Goal: Check status: Check status

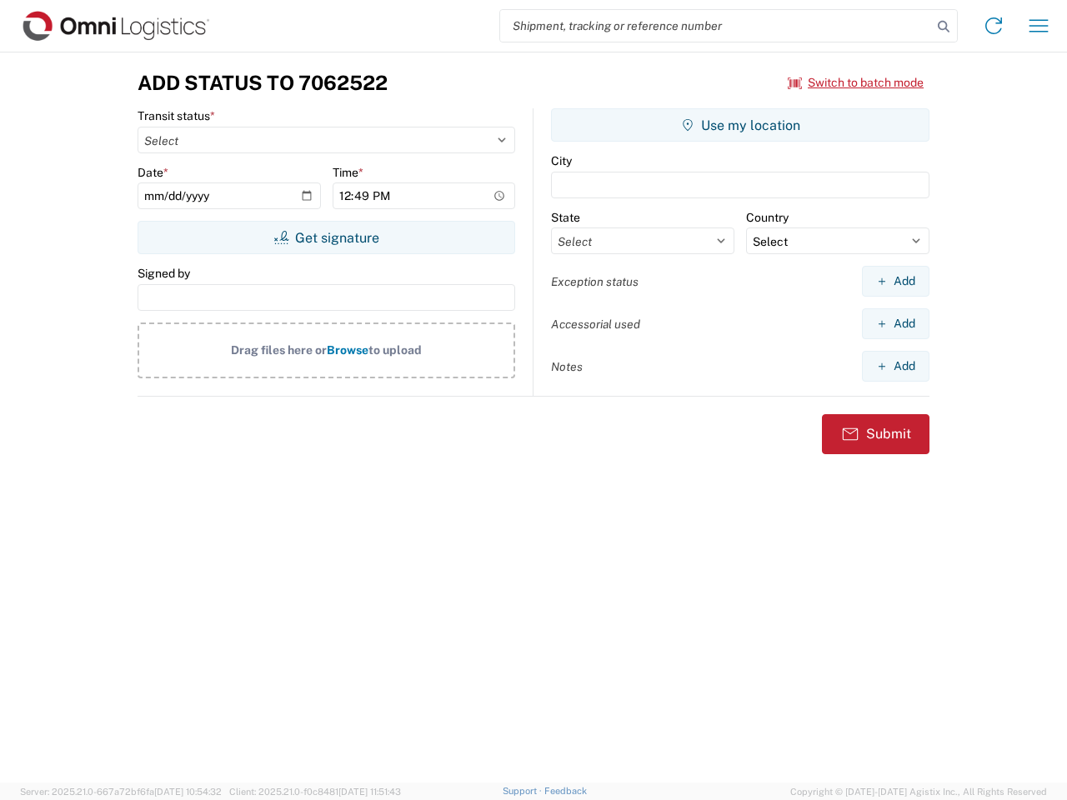
click at [716, 26] on input "search" at bounding box center [716, 26] width 432 height 32
click at [944, 27] on icon at bounding box center [943, 26] width 23 height 23
click at [994, 26] on icon at bounding box center [993, 26] width 27 height 27
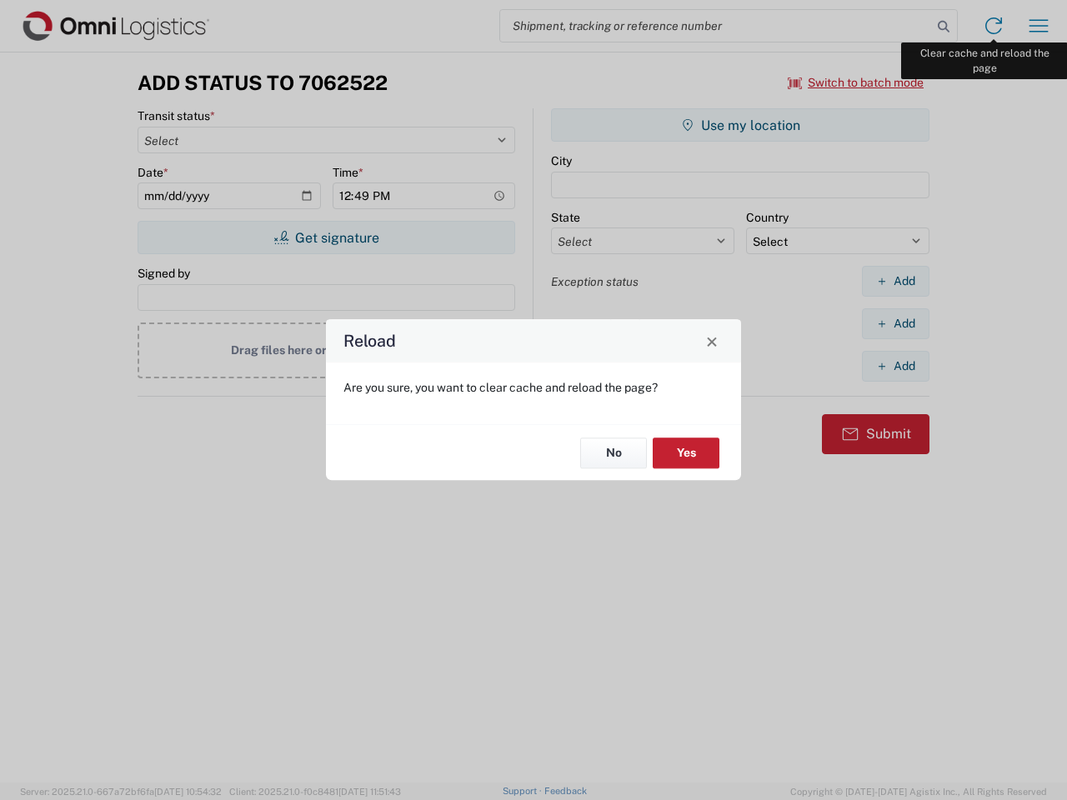
click at [1039, 26] on div "Reload Are you sure, you want to clear cache and reload the page? No Yes" at bounding box center [533, 400] width 1067 height 800
click at [856, 83] on div "Reload Are you sure, you want to clear cache and reload the page? No Yes" at bounding box center [533, 400] width 1067 height 800
click at [326, 238] on div "Reload Are you sure, you want to clear cache and reload the page? No Yes" at bounding box center [533, 400] width 1067 height 800
click at [740, 125] on div "Reload Are you sure, you want to clear cache and reload the page? No Yes" at bounding box center [533, 400] width 1067 height 800
click at [895, 281] on div "Reload Are you sure, you want to clear cache and reload the page? No Yes" at bounding box center [533, 400] width 1067 height 800
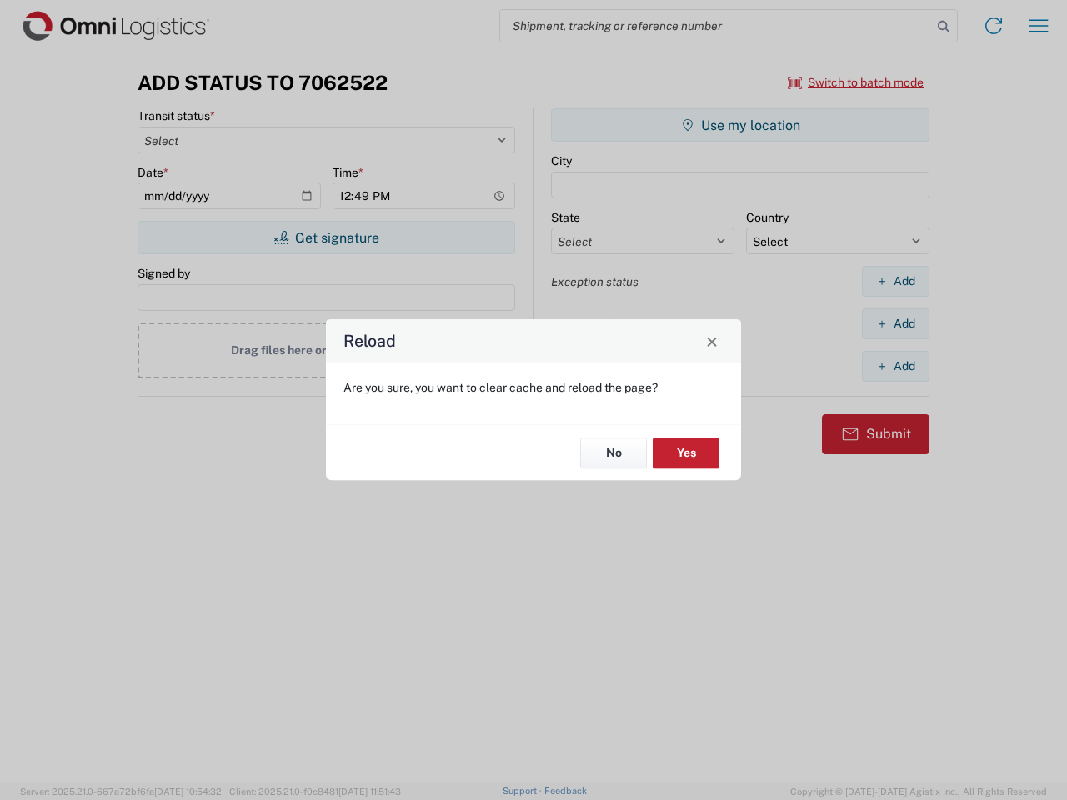
click at [895, 323] on div "Reload Are you sure, you want to clear cache and reload the page? No Yes" at bounding box center [533, 400] width 1067 height 800
click at [895, 366] on div "Reload Are you sure, you want to clear cache and reload the page? No Yes" at bounding box center [533, 400] width 1067 height 800
